Goal: Information Seeking & Learning: Learn about a topic

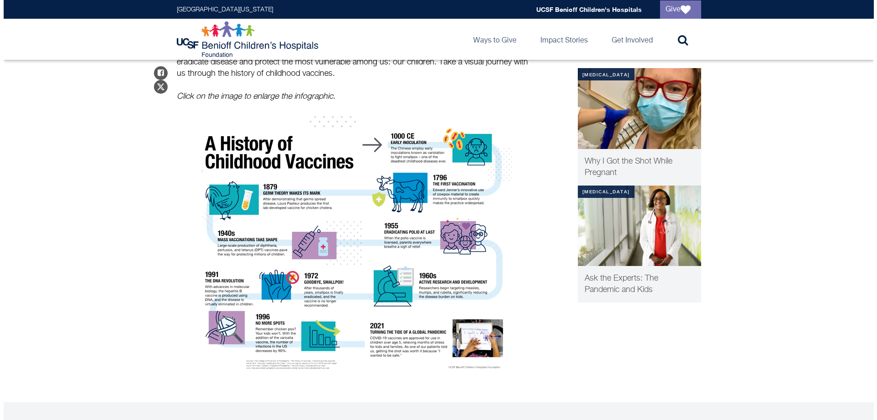
scroll to position [88, 0]
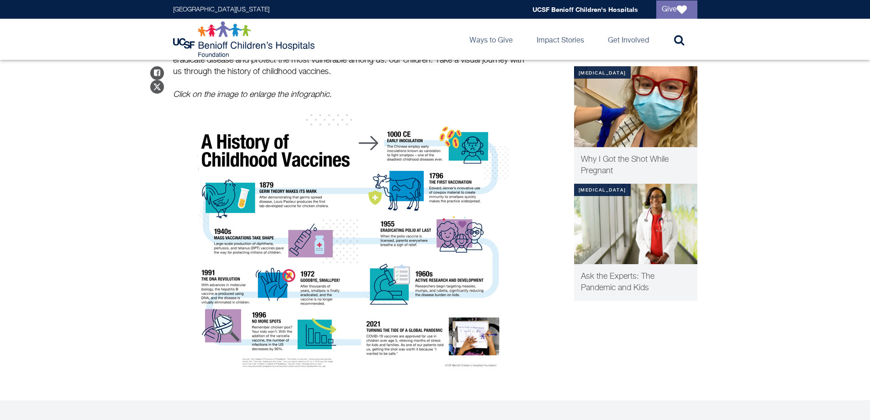
click at [461, 350] on img at bounding box center [349, 244] width 320 height 260
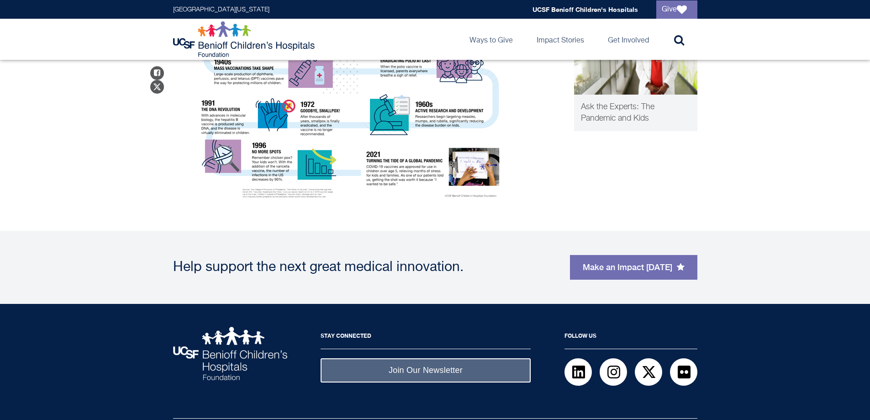
scroll to position [278, 0]
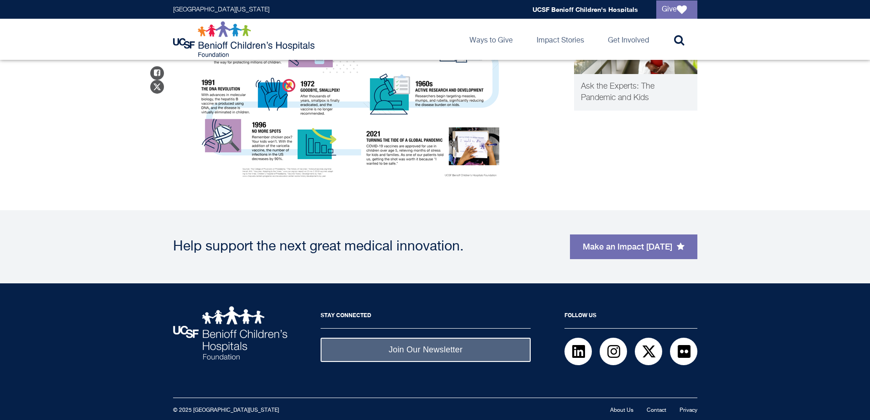
click at [291, 171] on img at bounding box center [349, 54] width 320 height 260
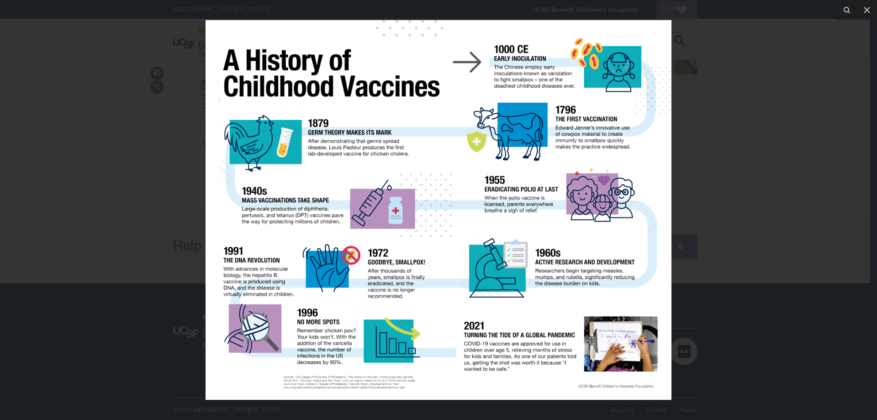
click at [352, 391] on img at bounding box center [439, 210] width 466 height 380
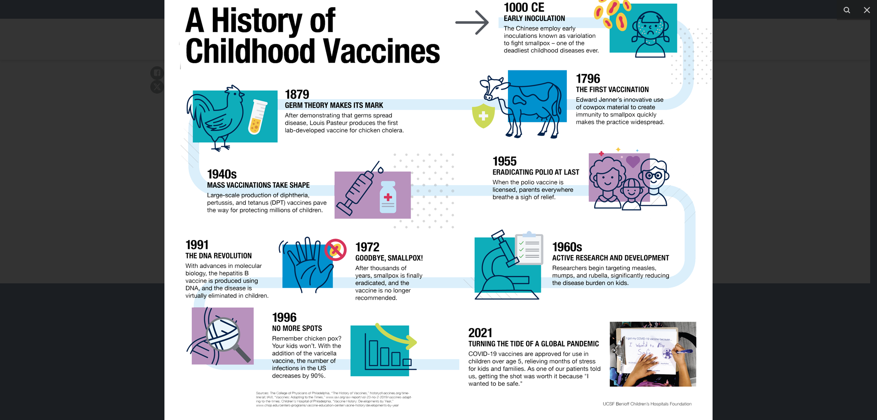
click at [352, 391] on img at bounding box center [438, 196] width 548 height 447
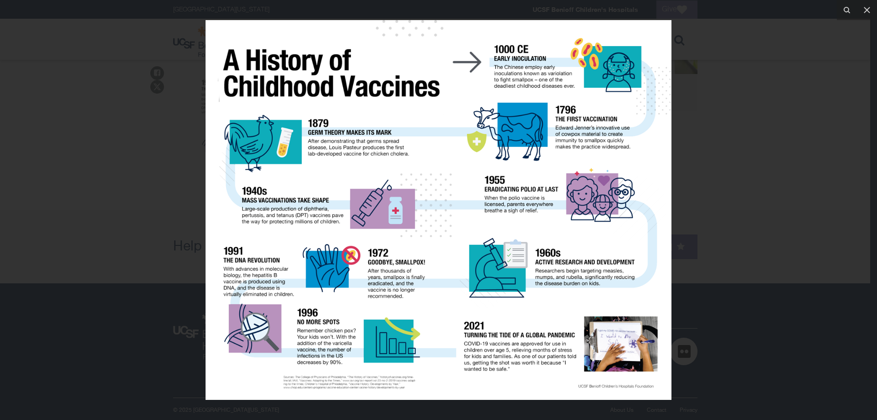
click at [352, 391] on img at bounding box center [439, 210] width 466 height 380
